Goal: Transaction & Acquisition: Subscribe to service/newsletter

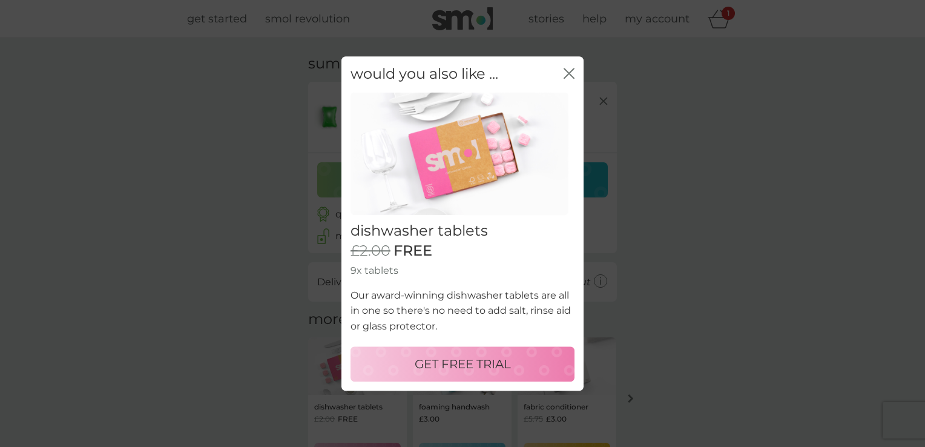
click at [473, 364] on p "GET FREE TRIAL" at bounding box center [463, 363] width 96 height 19
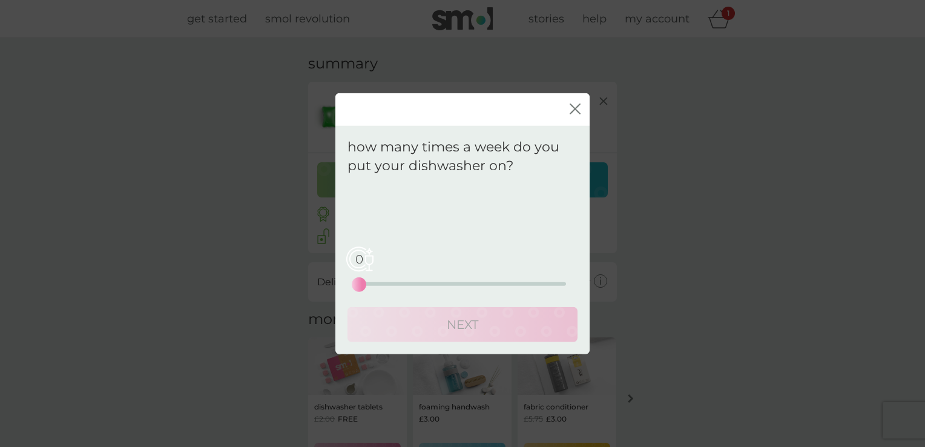
click at [473, 285] on div "0 0 12.5 25" at bounding box center [462, 266] width 207 height 49
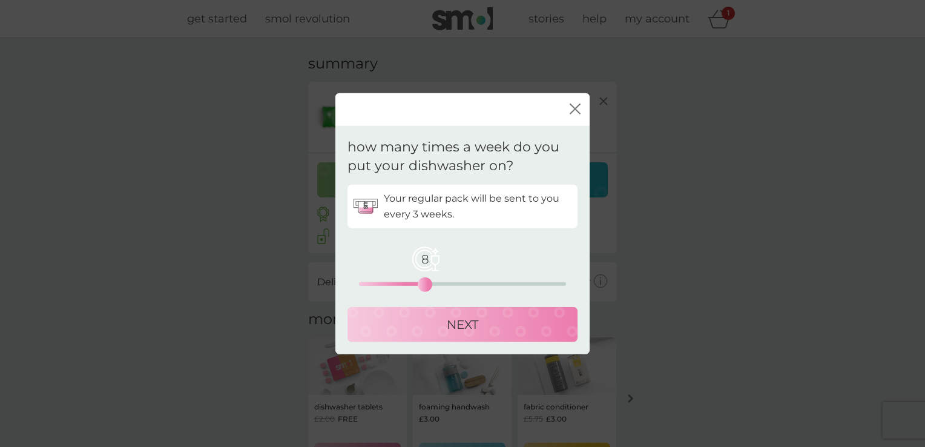
drag, startPoint x: 357, startPoint y: 283, endPoint x: 426, endPoint y: 282, distance: 68.4
click at [426, 282] on div "8" at bounding box center [425, 284] width 5 height 5
click at [455, 322] on p "NEXT" at bounding box center [462, 323] width 31 height 19
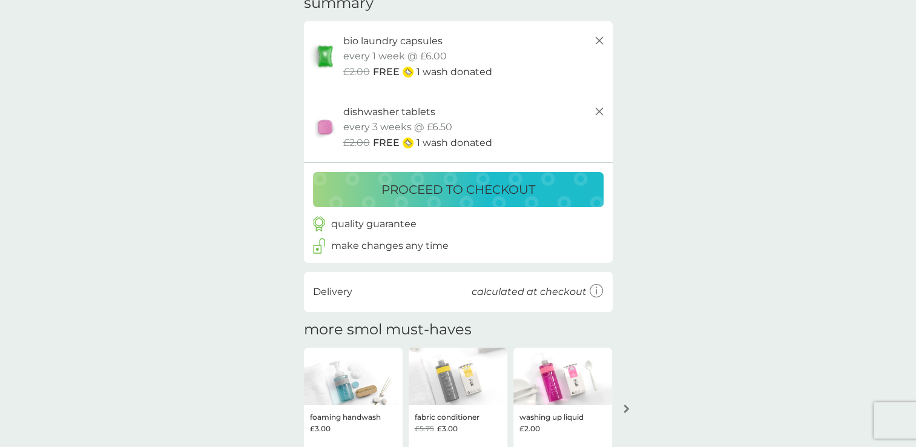
scroll to position [121, 0]
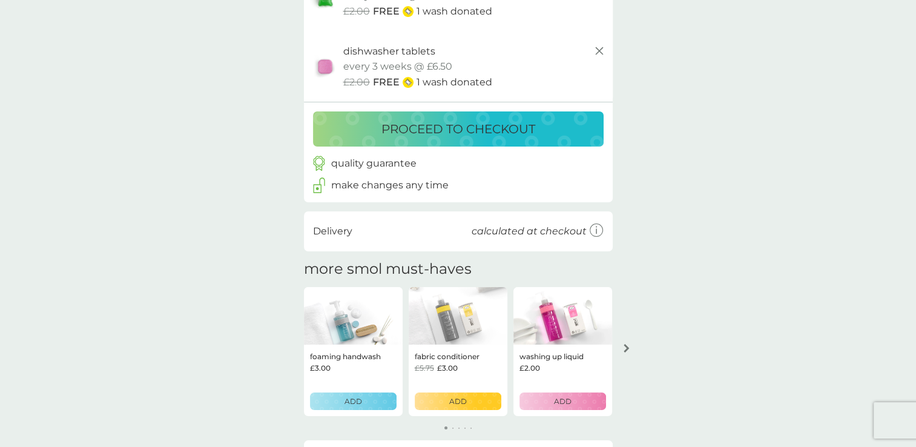
click at [627, 345] on icon "arrow right" at bounding box center [627, 348] width 6 height 8
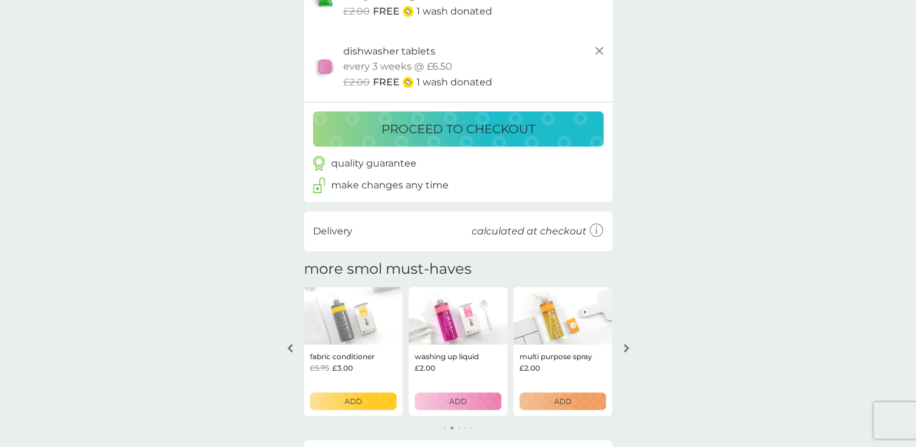
click at [627, 345] on icon "arrow right" at bounding box center [627, 348] width 6 height 8
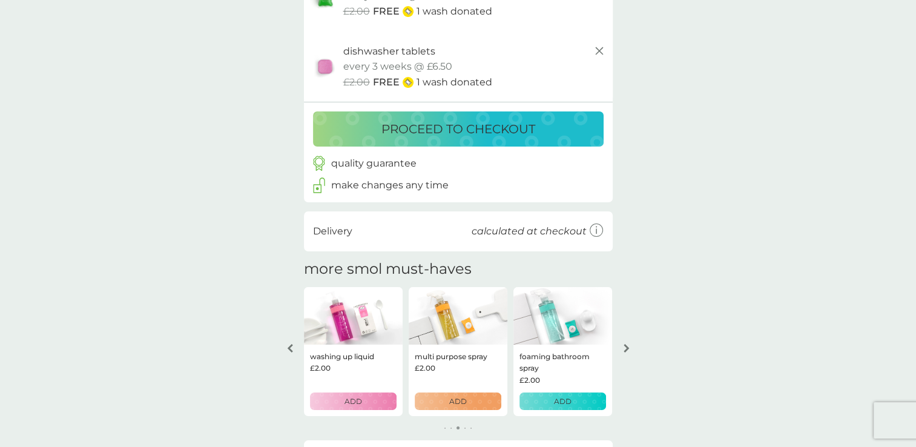
click at [627, 345] on icon "arrow right" at bounding box center [627, 348] width 6 height 8
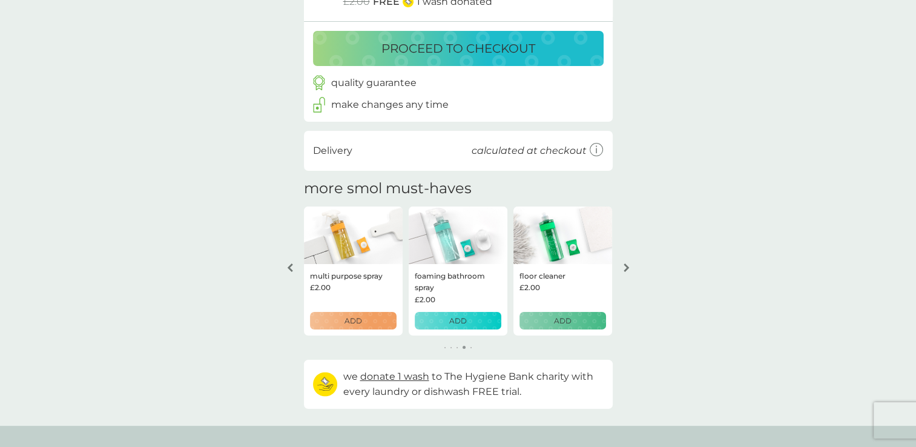
scroll to position [182, 0]
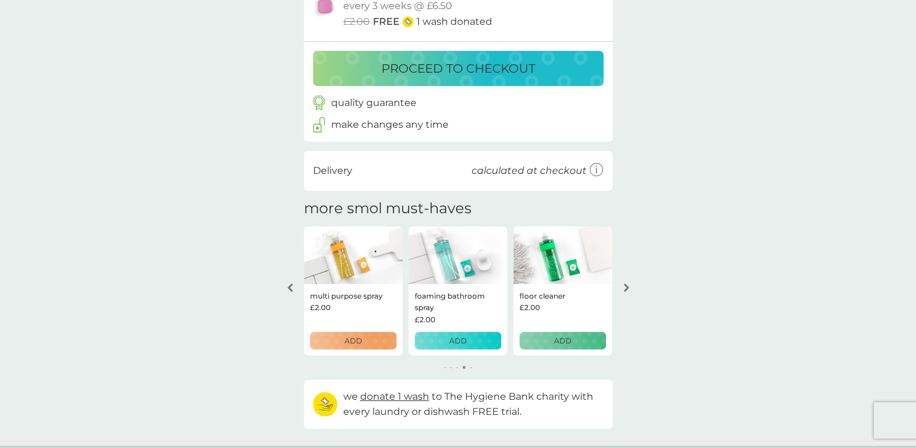
click at [285, 283] on div "arrow left" at bounding box center [290, 287] width 10 height 8
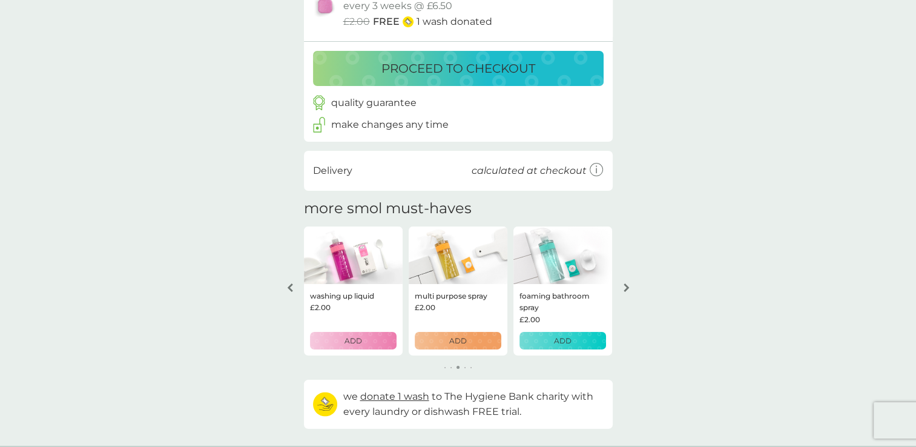
click at [373, 341] on div "ADD" at bounding box center [353, 341] width 71 height 12
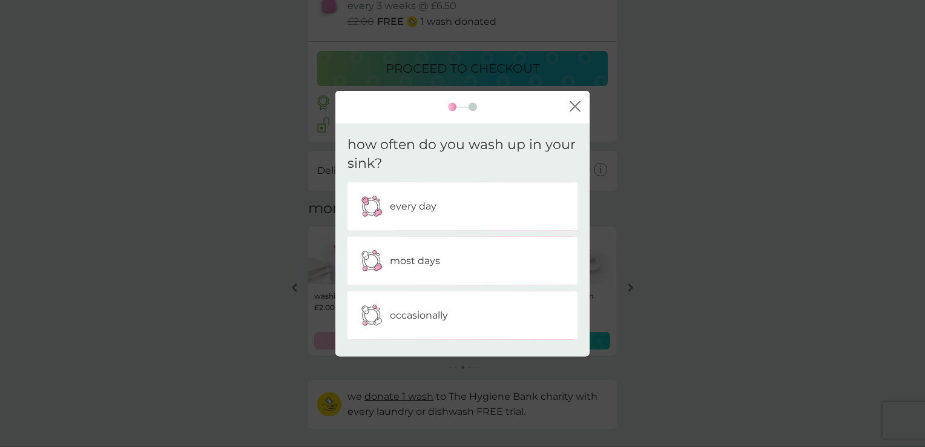
click at [441, 314] on p "occasionally" at bounding box center [419, 315] width 58 height 16
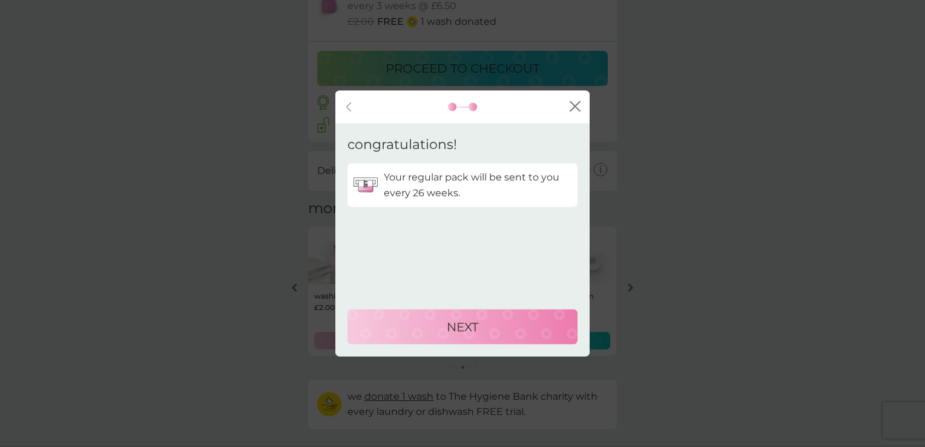
click at [450, 326] on p "NEXT" at bounding box center [462, 326] width 31 height 19
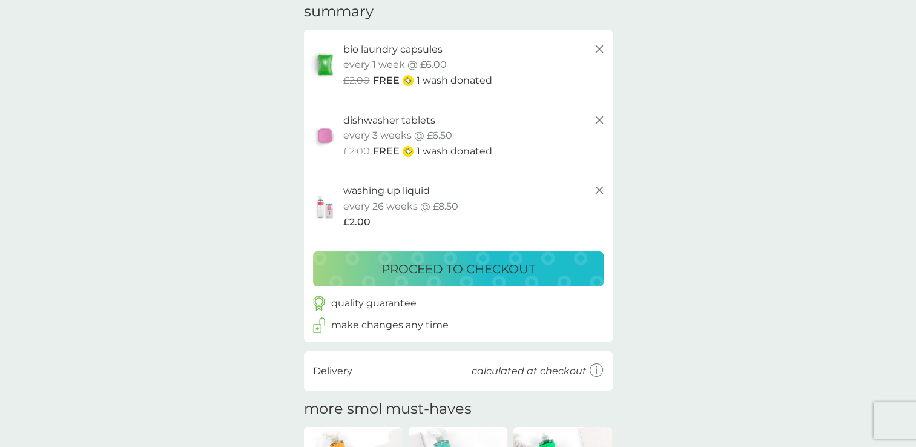
scroll to position [0, 0]
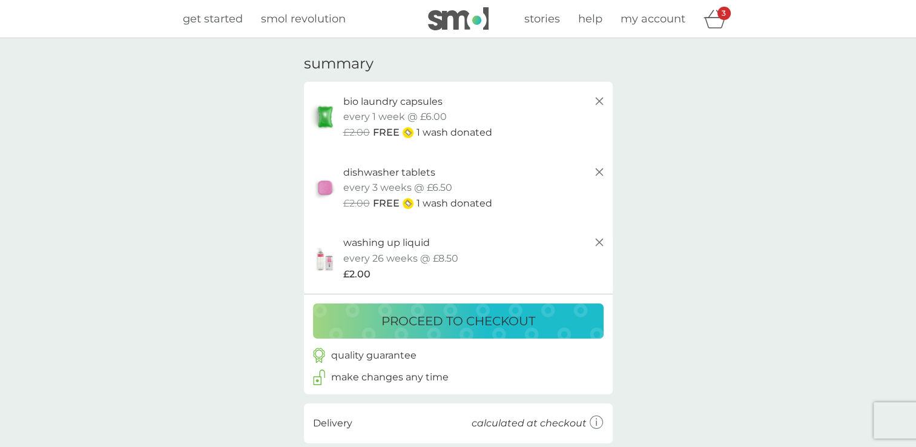
click at [648, 18] on span "my account" at bounding box center [653, 18] width 65 height 13
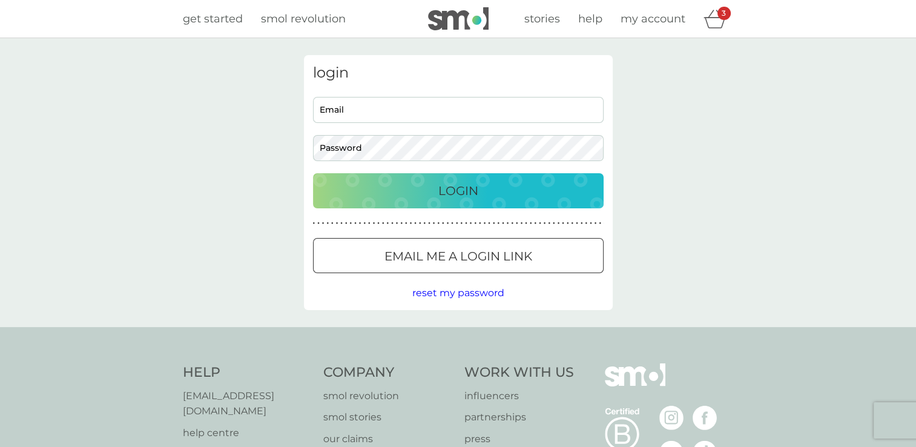
click at [395, 112] on input "Email" at bounding box center [458, 110] width 291 height 26
type input "[PERSON_NAME][EMAIL_ADDRESS][DOMAIN_NAME]"
click at [313, 173] on button "Login" at bounding box center [458, 190] width 291 height 35
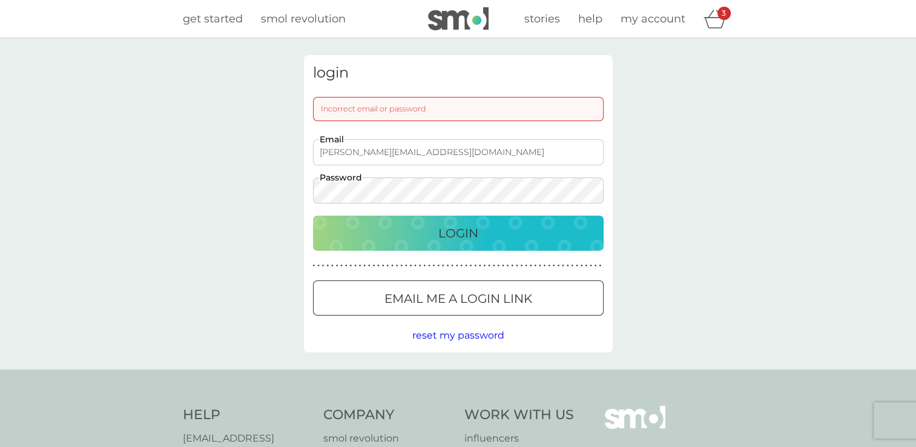
click at [473, 299] on div at bounding box center [458, 298] width 44 height 13
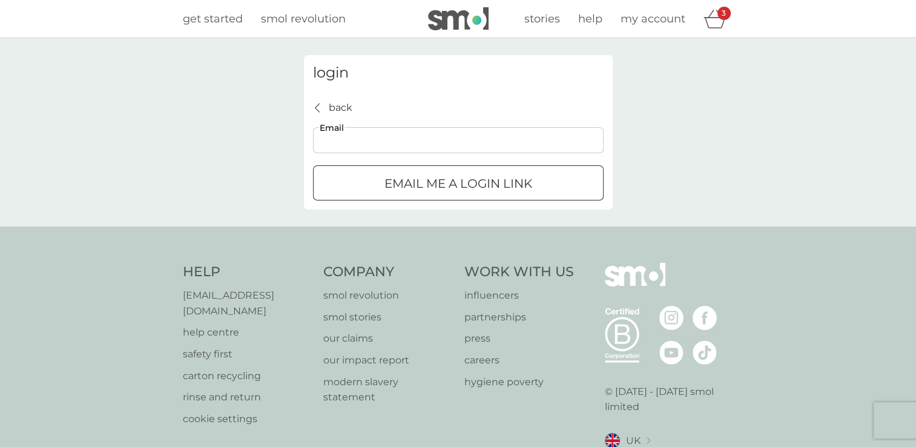
click at [362, 145] on input "Email" at bounding box center [458, 140] width 291 height 26
type input "[EMAIL_ADDRESS][DOMAIN_NAME]"
click at [391, 171] on button "Email me a login link" at bounding box center [458, 182] width 291 height 35
